Goal: Task Accomplishment & Management: Manage account settings

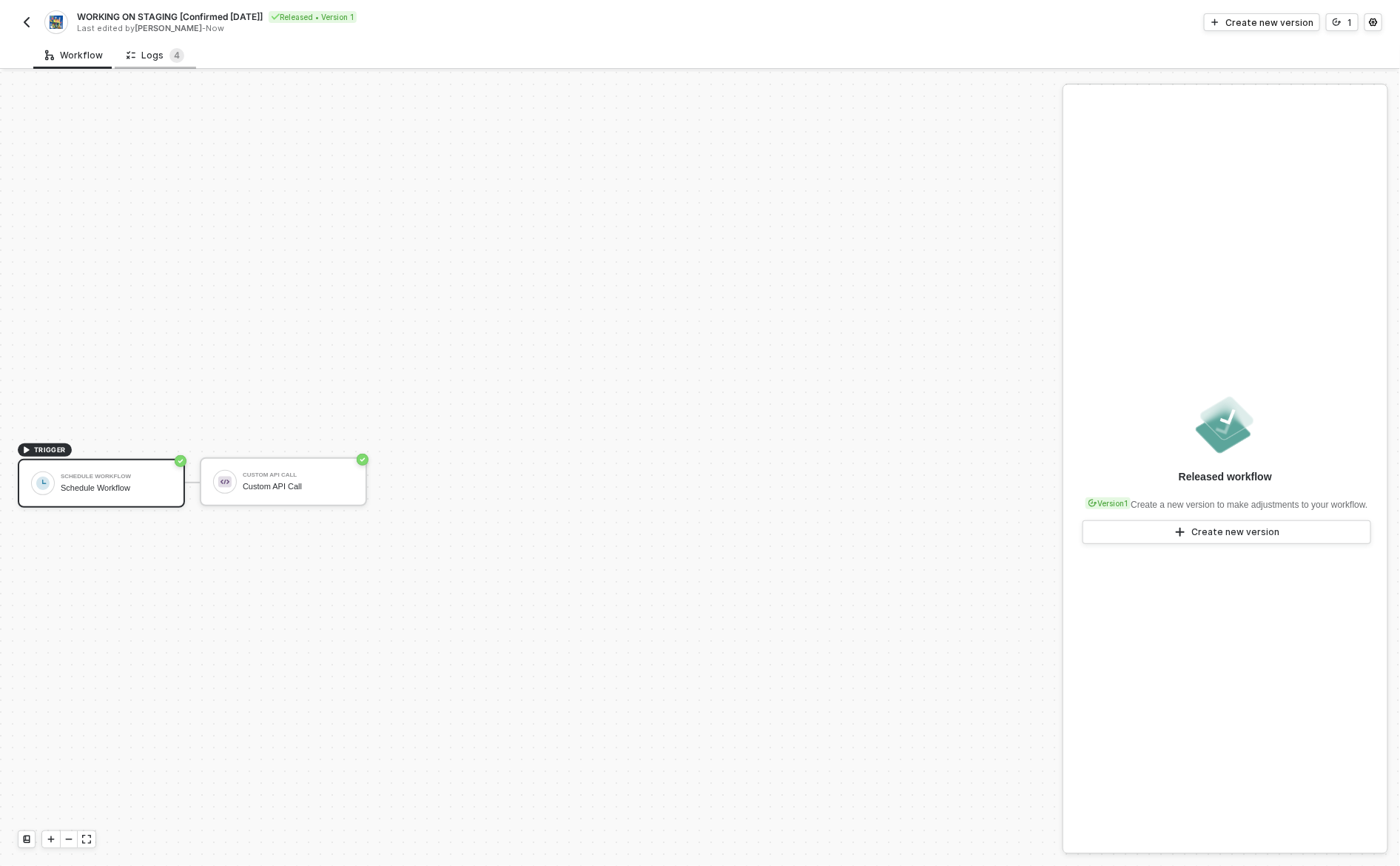
scroll to position [27, 0]
click at [140, 14] on span "WORKING ON STAGING [Confirmed [DATE]]" at bounding box center [170, 16] width 186 height 12
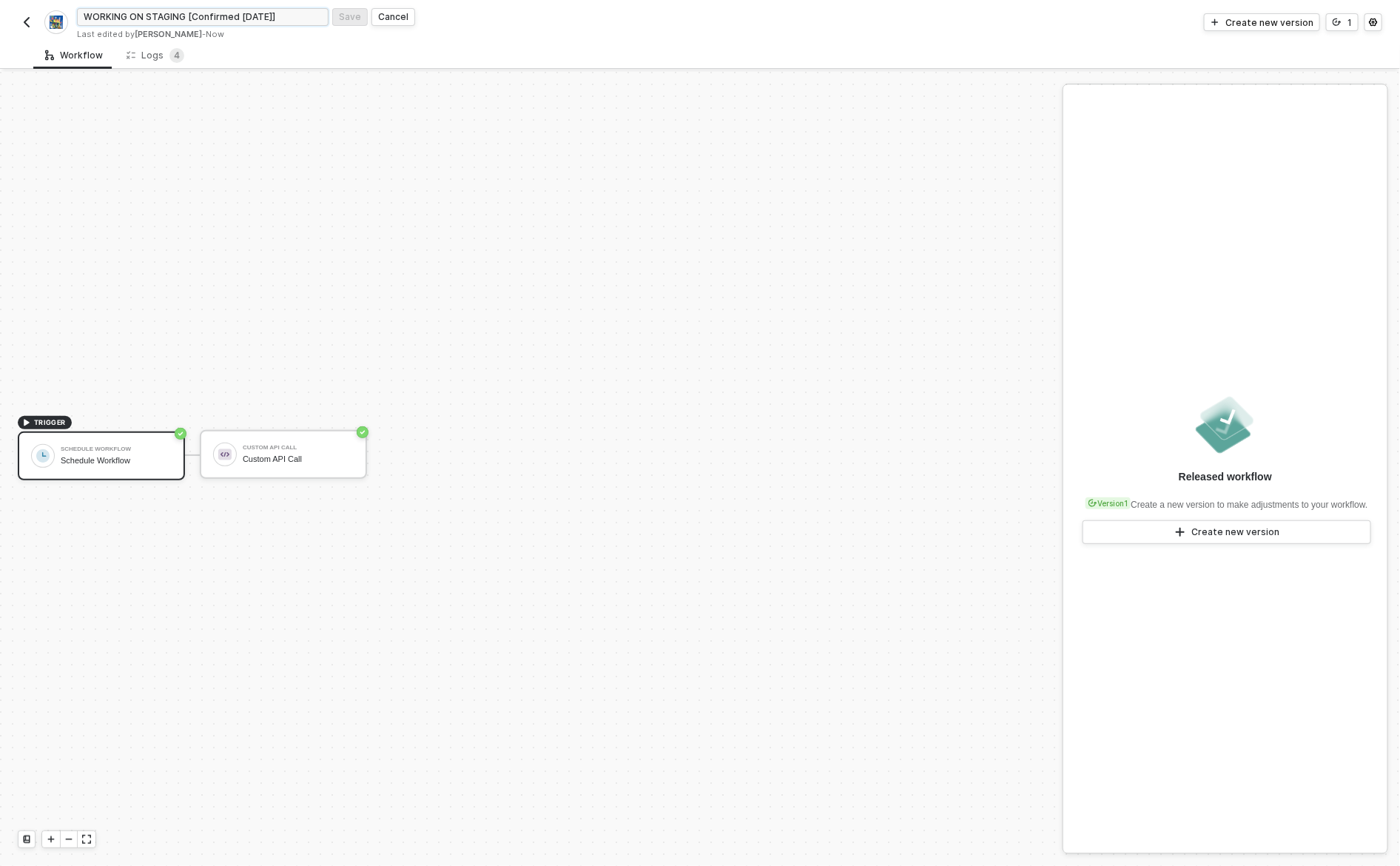
click at [162, 13] on input "WORKING ON STAGING [Confirmed [DATE]]" at bounding box center [203, 17] width 252 height 17
click at [176, 17] on input "WORKING ON STAGING [Confirmed [DATE]]" at bounding box center [203, 17] width 252 height 17
drag, startPoint x: 176, startPoint y: 17, endPoint x: 56, endPoint y: 23, distance: 120.1
click at [56, 23] on div "WORKING ON STAGING [Confirmed [DATE]] Save Cancel Last edited by [PERSON_NAME] …" at bounding box center [358, 22] width 682 height 35
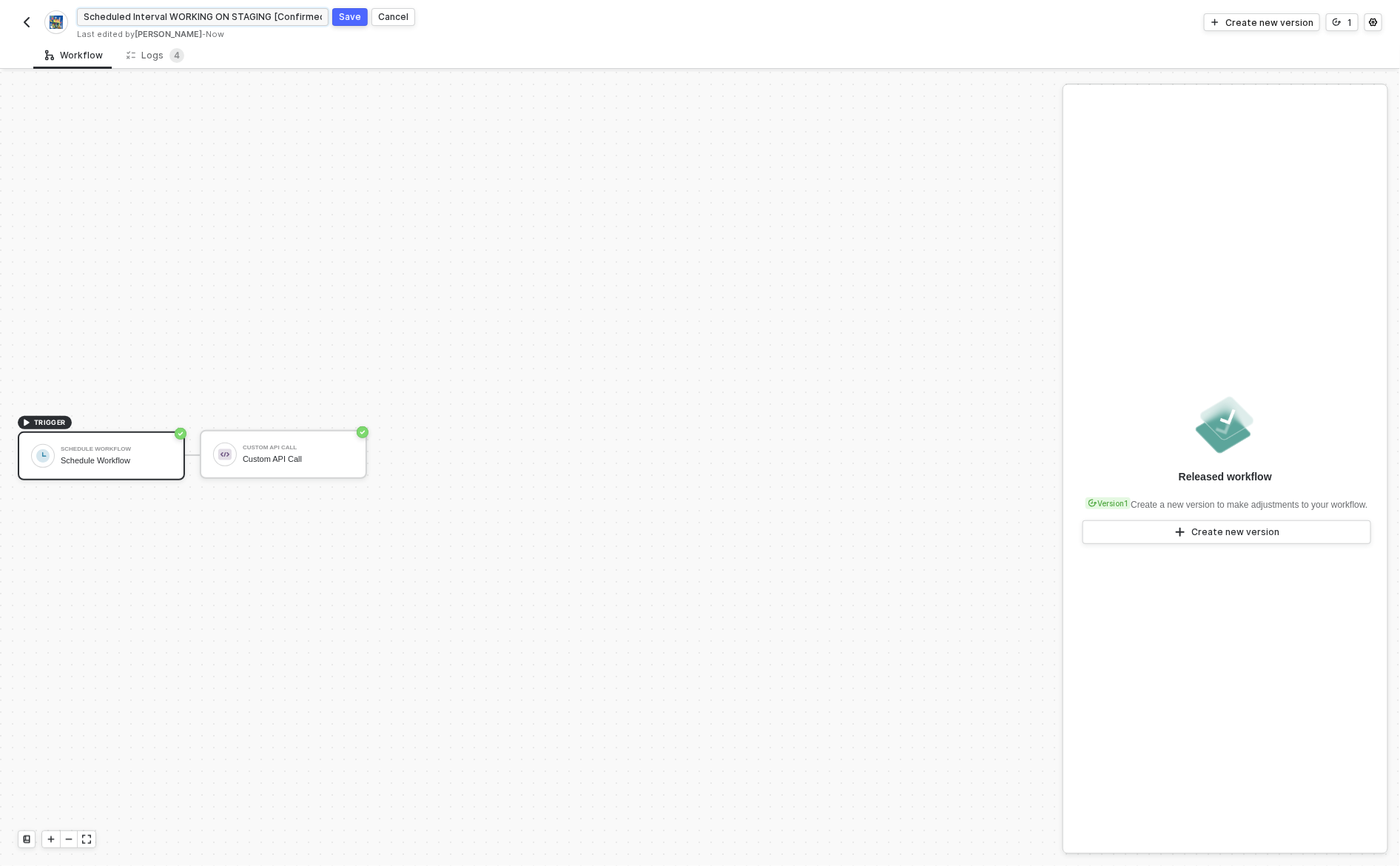
click at [248, 12] on input "Scheduled Interval WORKING ON STAGING [Confirmed [DATE]]" at bounding box center [203, 17] width 252 height 17
drag, startPoint x: 248, startPoint y: 12, endPoint x: 190, endPoint y: 17, distance: 58.2
click at [190, 17] on input "Scheduled Interval WORKING ON STAGING [Confirmed [DATE]]" at bounding box center [203, 17] width 252 height 17
click at [243, 12] on input "Scheduled Interval Workflow [Confirmed [DATE]]" at bounding box center [203, 17] width 252 height 17
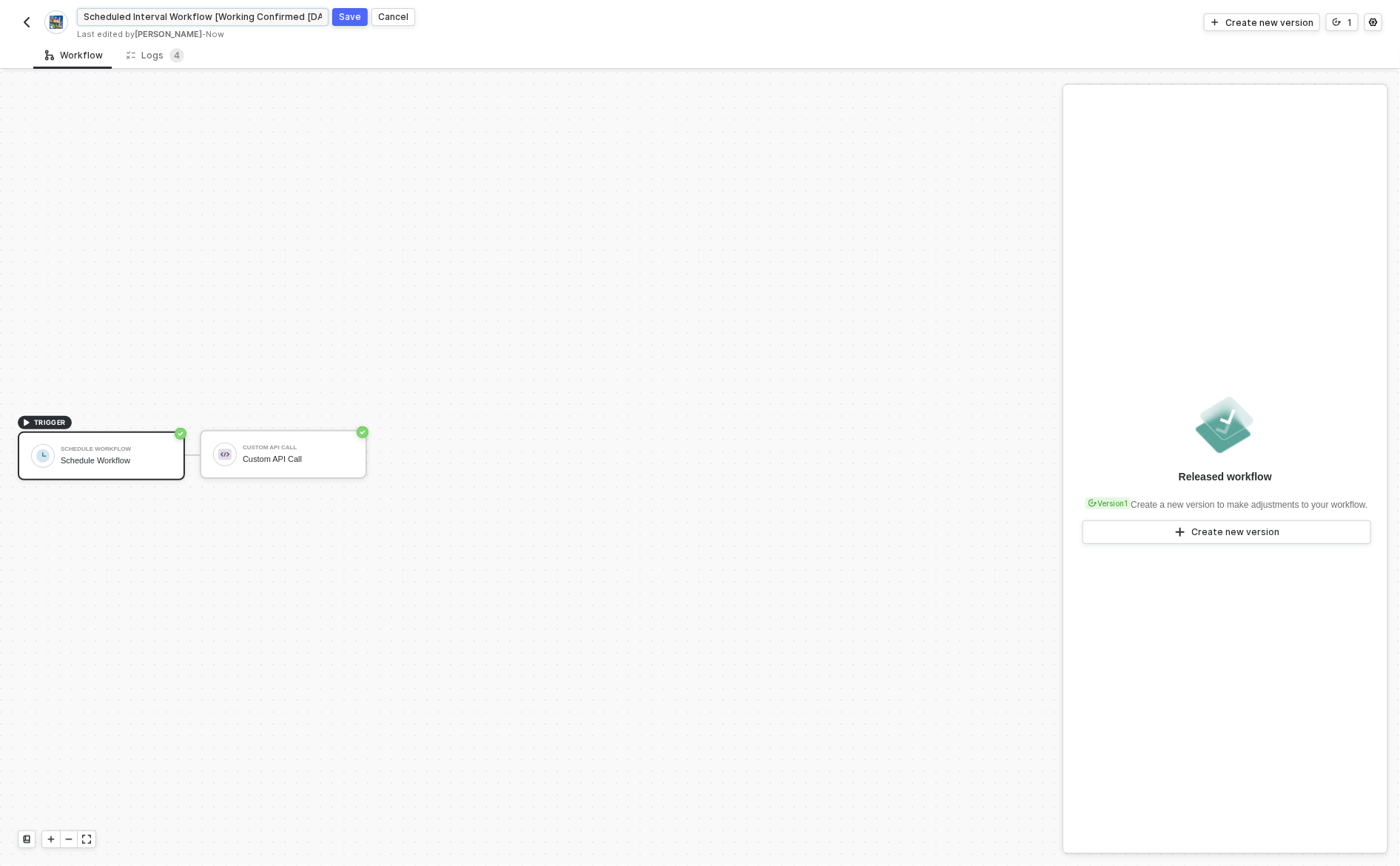
type input "Scheduled Interval Workflow [Working Confirmed [DATE]]"
click at [342, 18] on div "Save" at bounding box center [350, 16] width 22 height 12
click at [264, 12] on span "Scheduled Interval Workflow [Working Confirmed [DATE]]" at bounding box center [199, 16] width 244 height 12
click at [241, 17] on input "Scheduled Interval Workflow [Working Confirmed [DATE]]" at bounding box center [203, 17] width 252 height 17
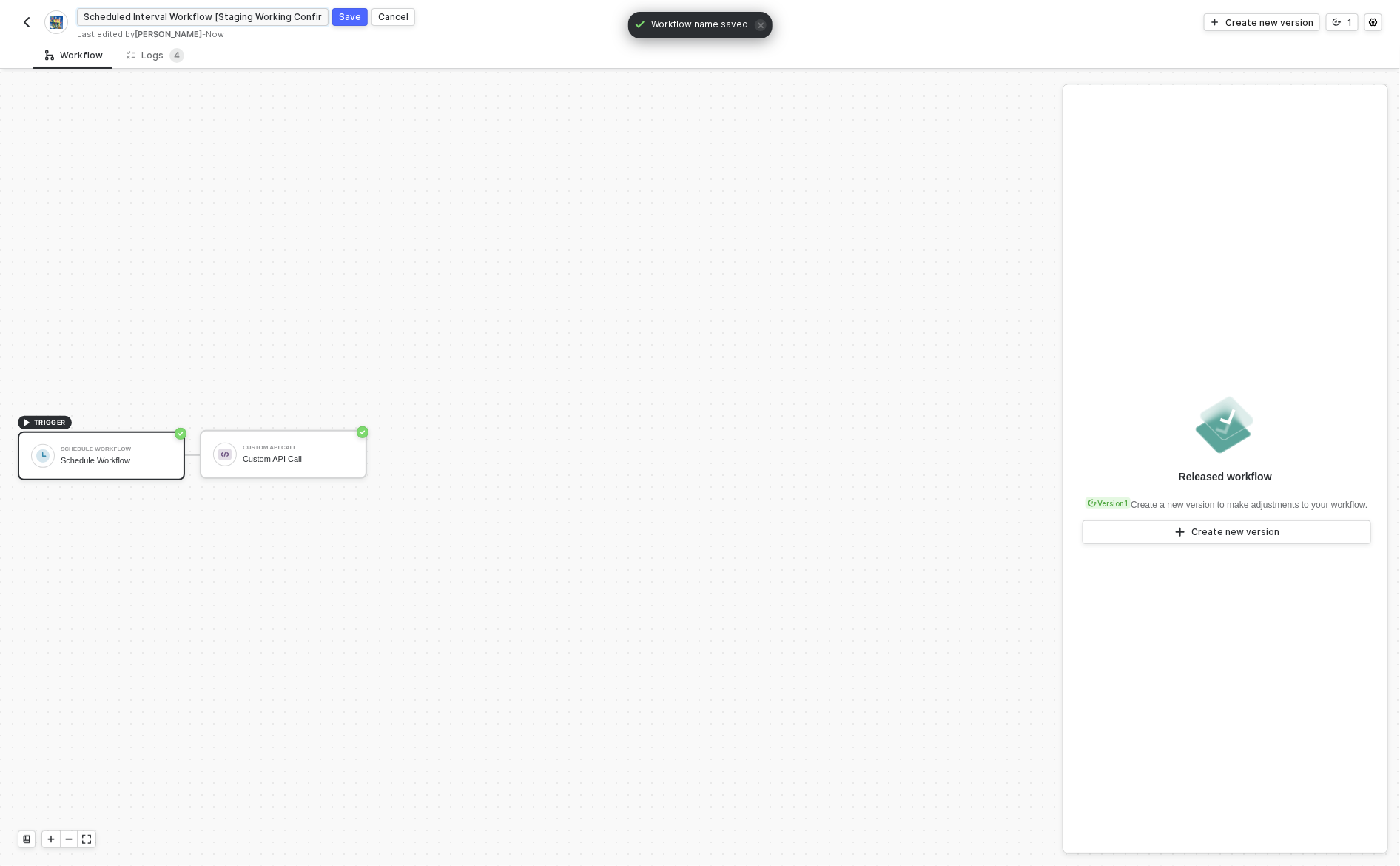
click at [305, 17] on input "Scheduled Interval Workflow [Staging Working Confirmed [DATE]]" at bounding box center [203, 17] width 252 height 17
type input "Scheduled Interval Workflow [Staging Confirmed [DATE]]"
click at [349, 19] on div "Save" at bounding box center [350, 16] width 22 height 12
click at [27, 24] on img "button" at bounding box center [27, 22] width 12 height 12
